Goal: Task Accomplishment & Management: Complete application form

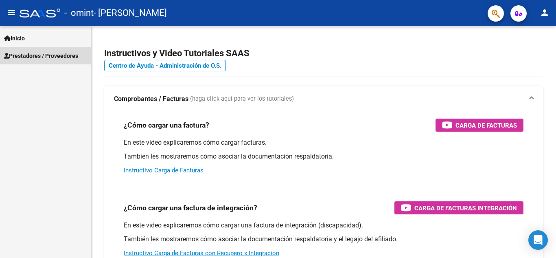
click at [58, 53] on span "Prestadores / Proveedores" at bounding box center [41, 55] width 74 height 9
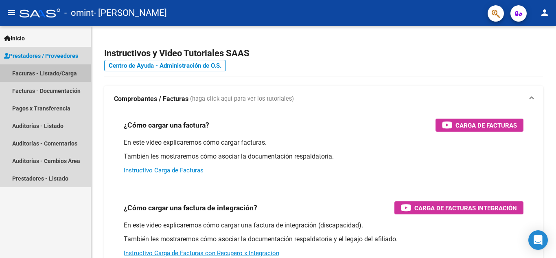
click at [59, 73] on link "Facturas - Listado/Carga" at bounding box center [45, 73] width 91 height 18
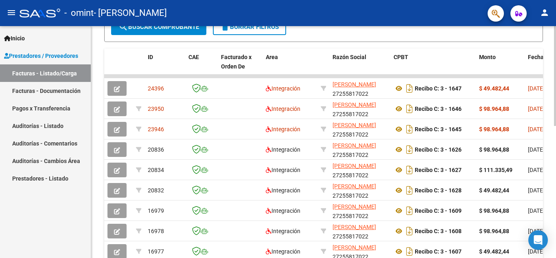
scroll to position [226, 0]
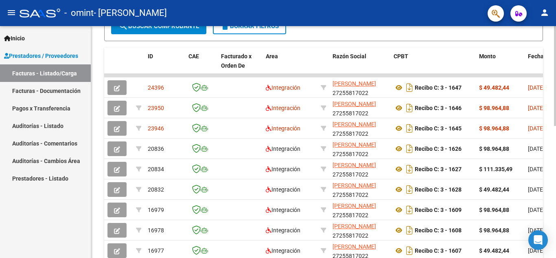
click at [556, 178] on div at bounding box center [555, 176] width 2 height 100
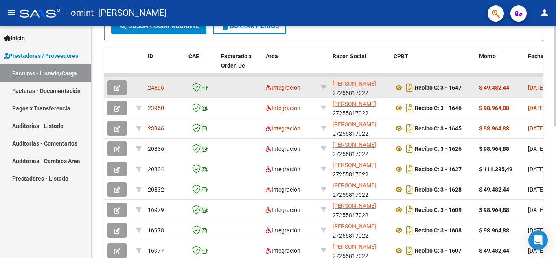
click at [532, 91] on div "[DATE]" at bounding box center [543, 87] width 30 height 9
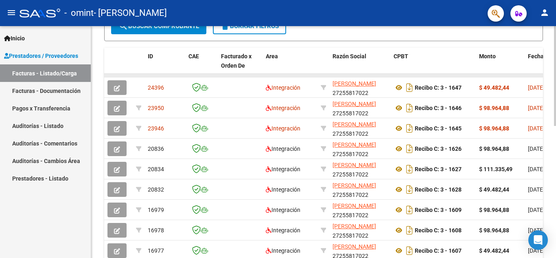
drag, startPoint x: 532, startPoint y: 75, endPoint x: 527, endPoint y: 75, distance: 4.9
click at [527, 75] on datatable-body-cell at bounding box center [543, 75] width 37 height 3
drag, startPoint x: 527, startPoint y: 75, endPoint x: 553, endPoint y: 74, distance: 26.1
click at [553, 74] on div "Video tutorial PRESTADORES -> Listado de CPBTs Emitidos por Prestadores / Prove…" at bounding box center [323, 65] width 465 height 530
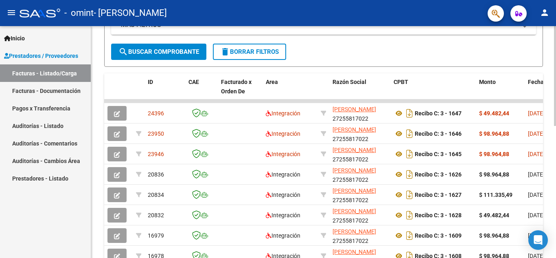
scroll to position [188, 0]
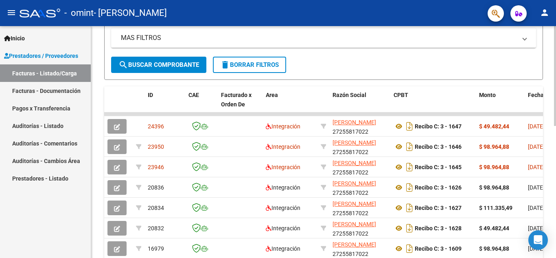
click at [556, 137] on div at bounding box center [555, 159] width 2 height 100
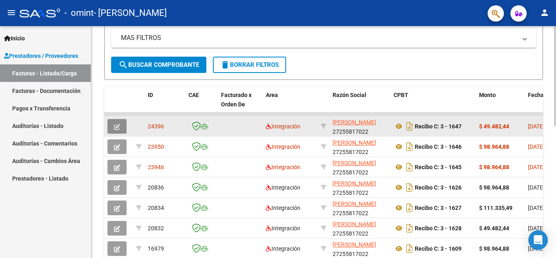
click at [116, 128] on icon "button" at bounding box center [117, 127] width 6 height 6
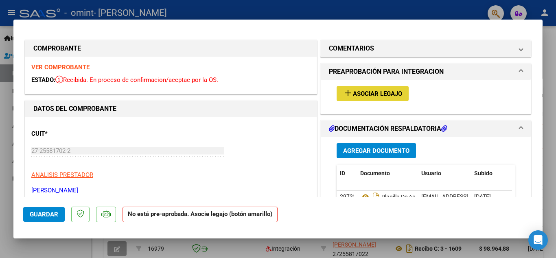
click at [365, 94] on span "Asociar Legajo" at bounding box center [377, 93] width 49 height 7
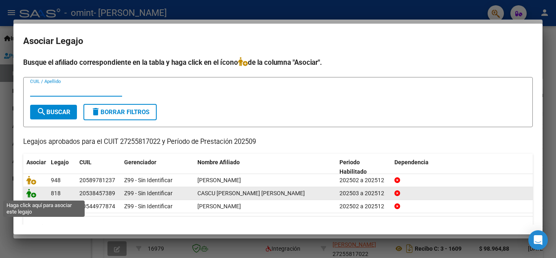
click at [31, 193] on icon at bounding box center [31, 192] width 10 height 9
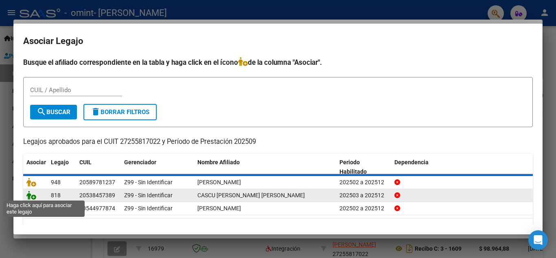
click at [31, 193] on icon at bounding box center [31, 195] width 10 height 9
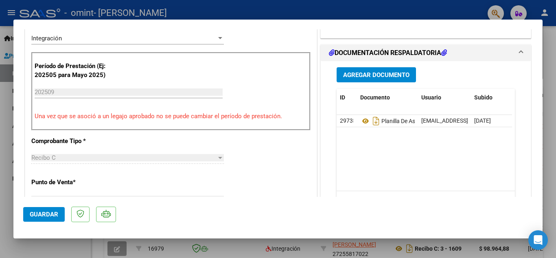
scroll to position [210, 0]
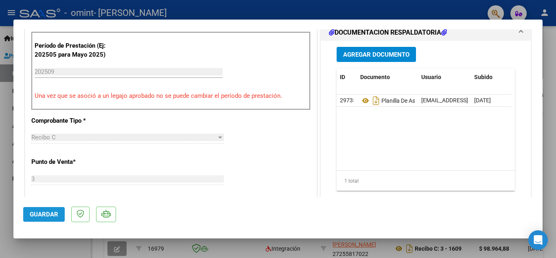
click at [38, 218] on span "Guardar" at bounding box center [44, 213] width 28 height 7
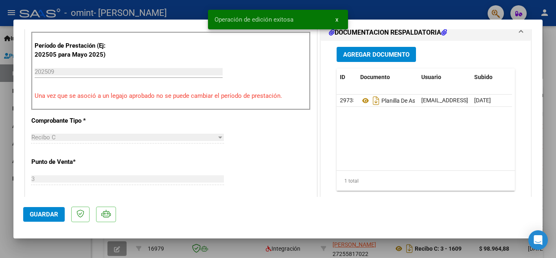
click at [337, 19] on span "x" at bounding box center [336, 19] width 3 height 7
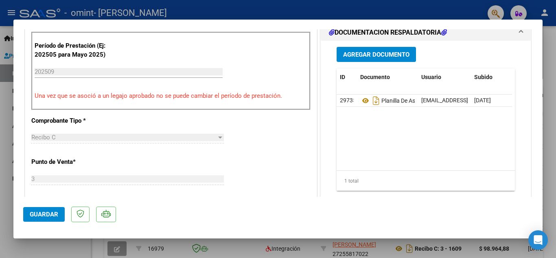
click at [556, 88] on div at bounding box center [278, 129] width 556 height 258
type input "$ 0,00"
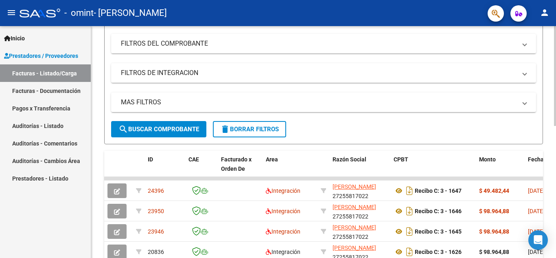
scroll to position [133, 0]
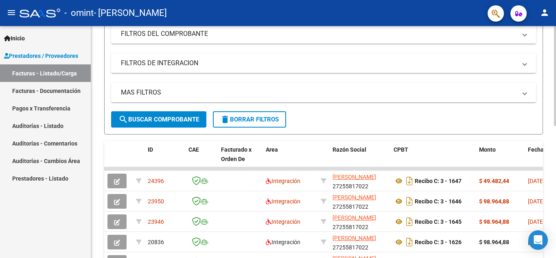
click at [556, 101] on div at bounding box center [555, 135] width 2 height 100
drag, startPoint x: 530, startPoint y: 169, endPoint x: 550, endPoint y: 169, distance: 20.0
click at [550, 169] on div "Video tutorial PRESTADORES -> Listado de CPBTs Emitidos por Prestadores / Prove…" at bounding box center [323, 158] width 465 height 530
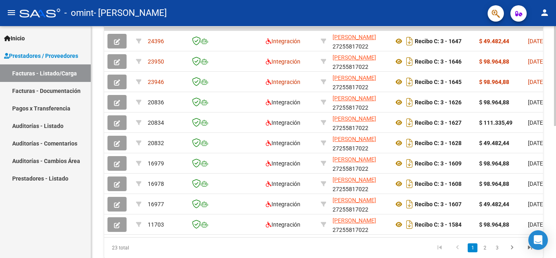
scroll to position [305, 0]
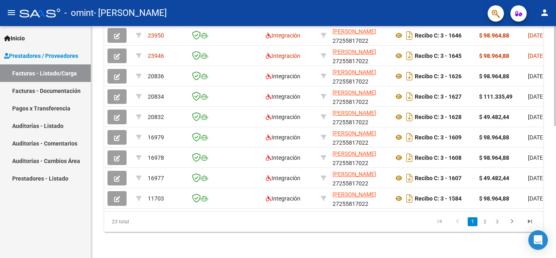
click at [546, 257] on html "menu - omint - [PERSON_NAME] person Inicio Instructivos Contacto OS Prestadores…" at bounding box center [278, 129] width 556 height 258
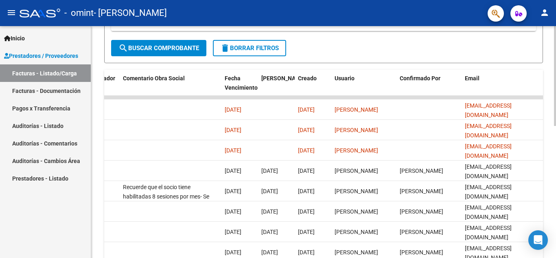
scroll to position [194, 0]
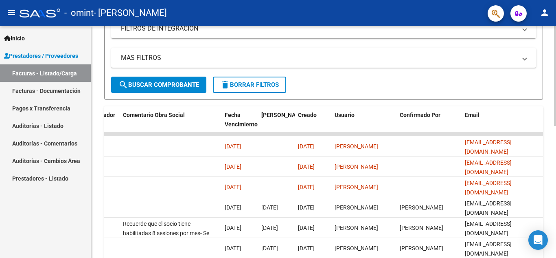
click at [554, 140] on div "Video tutorial PRESTADORES -> Listado de CPBTs Emitidos por Prestadores / Prove…" at bounding box center [324, 123] width 467 height 530
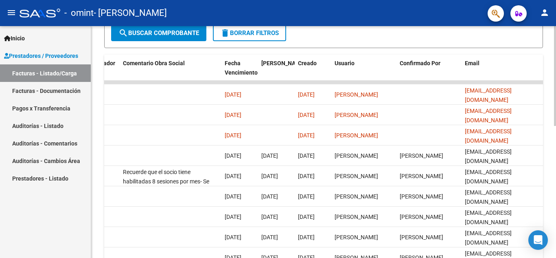
scroll to position [219, 0]
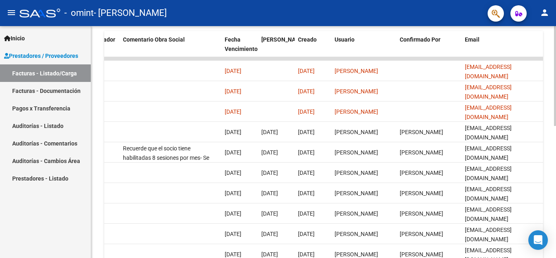
click at [554, 178] on div at bounding box center [555, 183] width 2 height 100
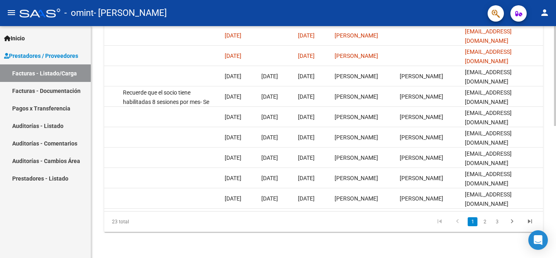
scroll to position [305, 0]
click at [556, 201] on div at bounding box center [555, 208] width 2 height 100
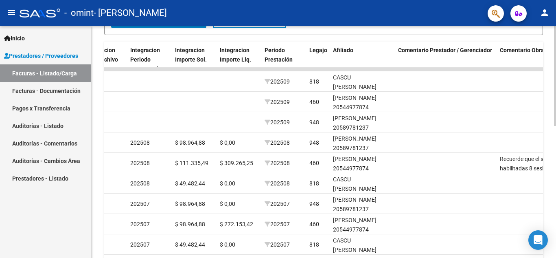
scroll to position [229, 0]
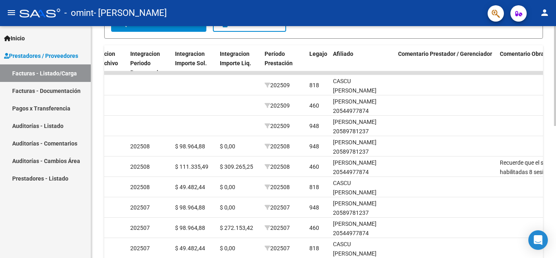
click at [556, 151] on div at bounding box center [555, 177] width 2 height 100
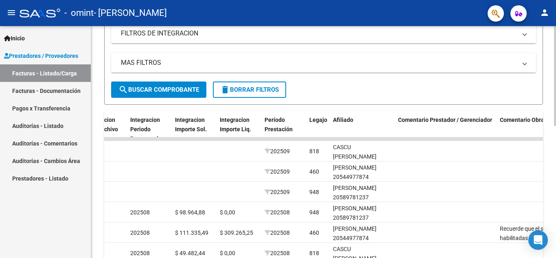
click at [556, 134] on div at bounding box center [555, 148] width 2 height 100
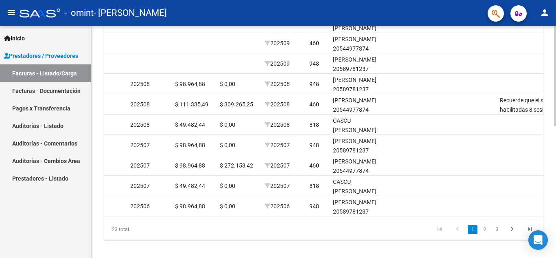
scroll to position [305, 0]
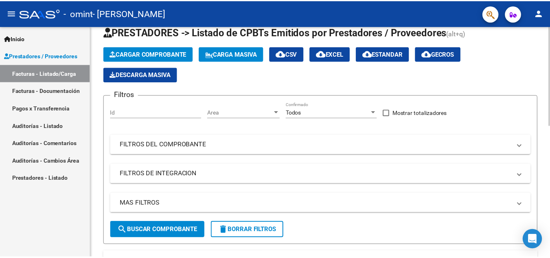
scroll to position [0, 0]
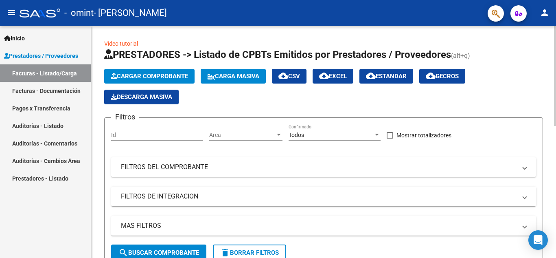
click at [556, 35] on div at bounding box center [555, 76] width 2 height 100
click at [545, 11] on mat-icon "person" at bounding box center [545, 13] width 10 height 10
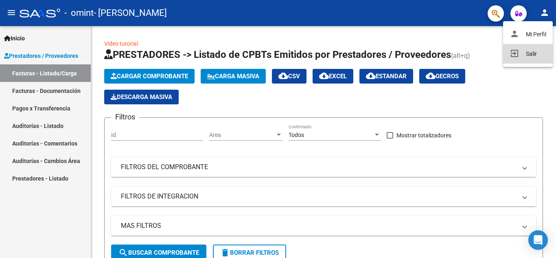
click at [530, 55] on button "exit_to_app Salir" at bounding box center [528, 54] width 50 height 20
